Goal: Information Seeking & Learning: Learn about a topic

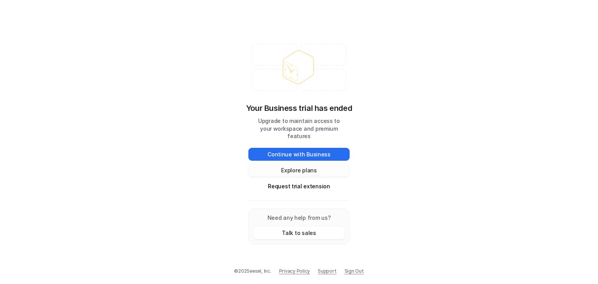
click at [296, 166] on button "Explore plans" at bounding box center [299, 170] width 101 height 13
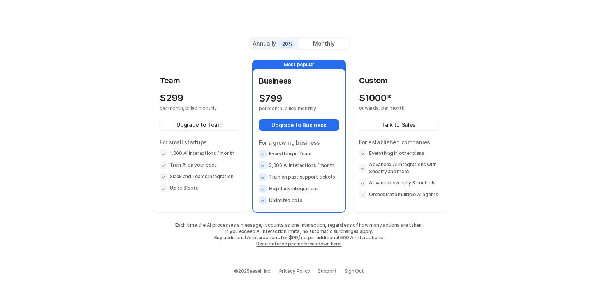
click at [192, 92] on div "Team $ 299 per month, billed monthly Upgrade to Team For small startups 1,000 A…" at bounding box center [199, 134] width 79 height 118
click at [212, 141] on p "For small startups" at bounding box center [199, 142] width 79 height 8
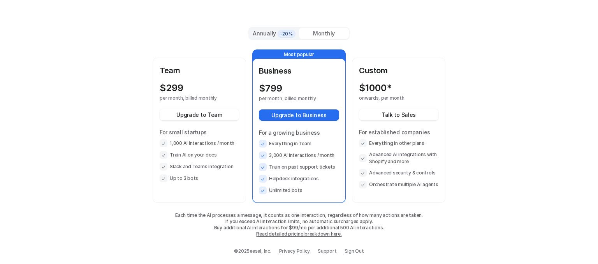
click at [180, 77] on div "Team $ 299 per month, billed monthly Upgrade to Team For small startups 1,000 A…" at bounding box center [199, 124] width 79 height 118
click at [185, 69] on p "Team" at bounding box center [199, 71] width 79 height 12
click at [289, 234] on link "Read detailed pricing breakdown here." at bounding box center [298, 234] width 85 height 6
